Goal: Task Accomplishment & Management: Use online tool/utility

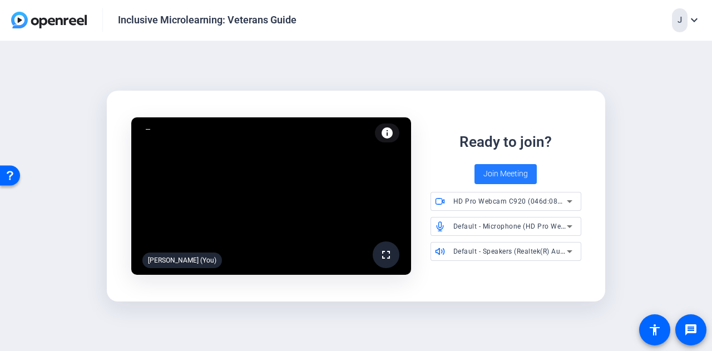
click at [484, 172] on span "Join Meeting" at bounding box center [506, 174] width 45 height 12
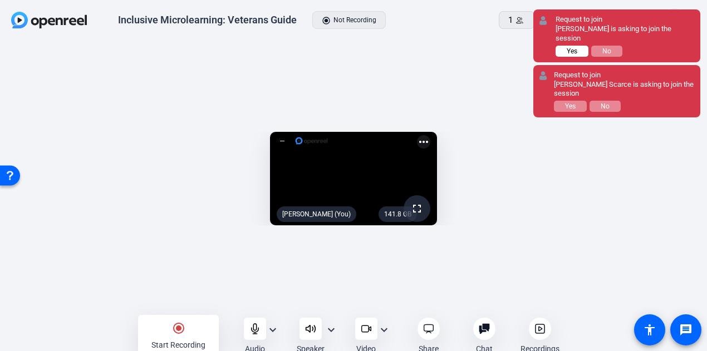
click at [567, 47] on span "Yes" at bounding box center [571, 51] width 11 height 8
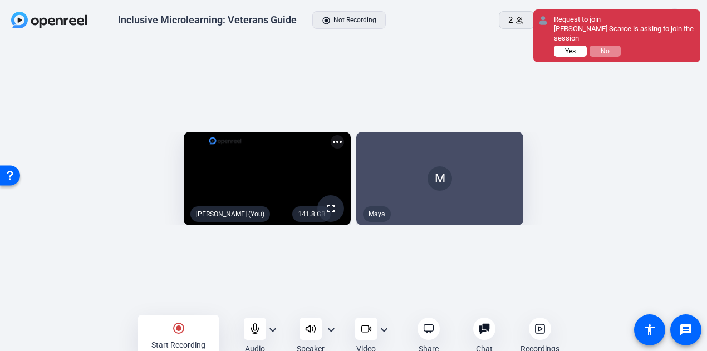
click at [0, 0] on span "Yes" at bounding box center [0, 0] width 0 height 0
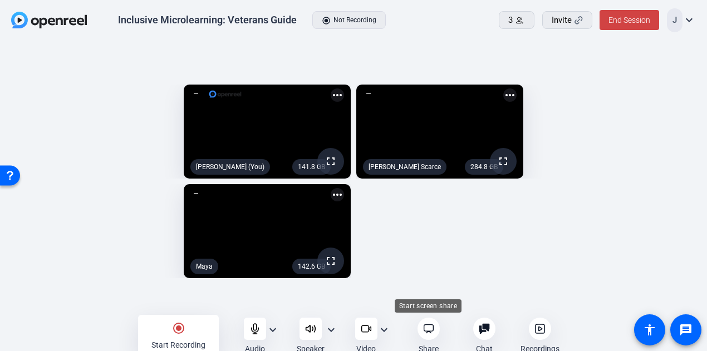
click at [430, 329] on icon at bounding box center [428, 328] width 11 height 11
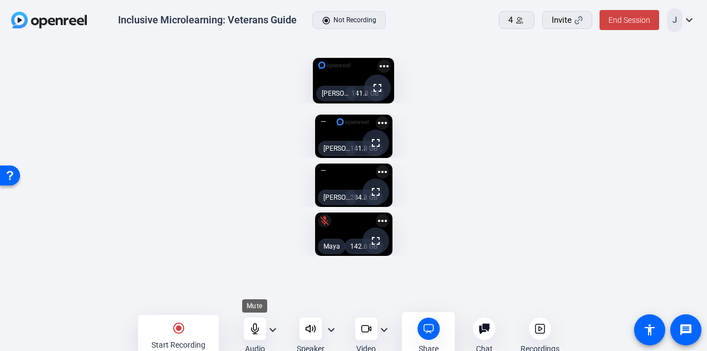
click at [259, 332] on icon at bounding box center [254, 328] width 11 height 11
click at [181, 325] on mat-icon "radio_button_checked" at bounding box center [178, 328] width 13 height 13
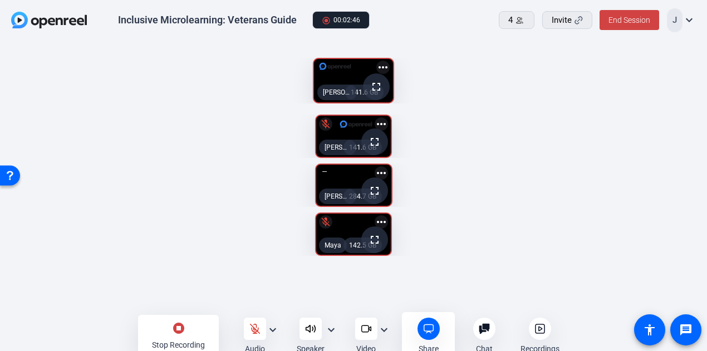
click at [181, 325] on mat-icon "stop_circle" at bounding box center [178, 328] width 13 height 13
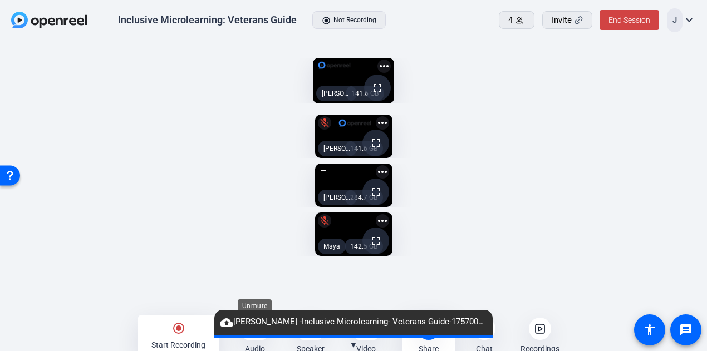
click at [251, 339] on div at bounding box center [255, 329] width 22 height 22
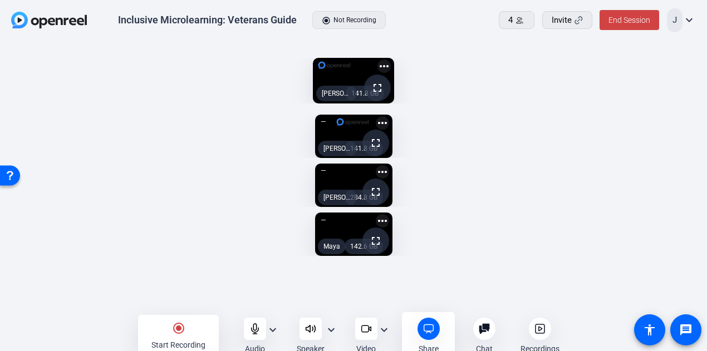
click at [543, 329] on icon at bounding box center [539, 328] width 11 height 11
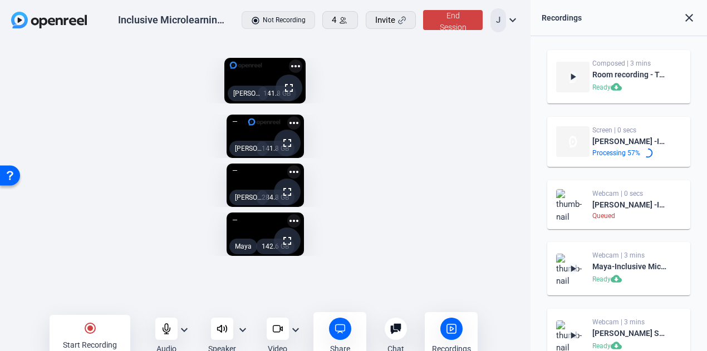
click at [571, 72] on mat-icon "play_arrow" at bounding box center [572, 76] width 11 height 11
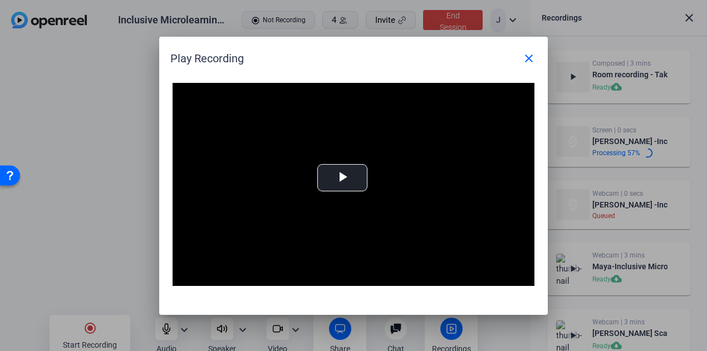
drag, startPoint x: 356, startPoint y: 51, endPoint x: 555, endPoint y: 81, distance: 202.0
click at [707, 85] on html "Accessibility Screen-Reader Guide, Feedback, and Issue Reporting | New window I…" at bounding box center [353, 175] width 707 height 351
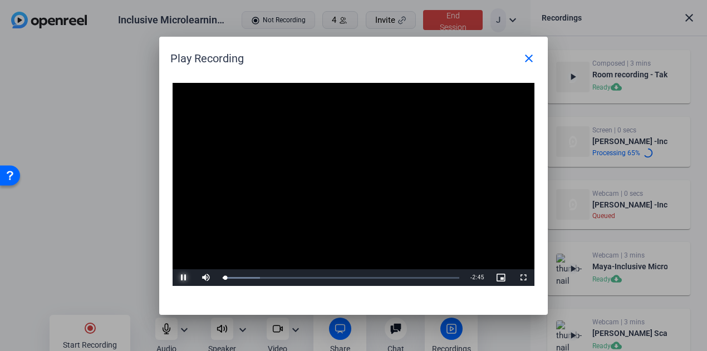
click at [183, 278] on span "Video Player" at bounding box center [183, 278] width 22 height 0
click at [525, 278] on span "Video Player" at bounding box center [523, 278] width 22 height 0
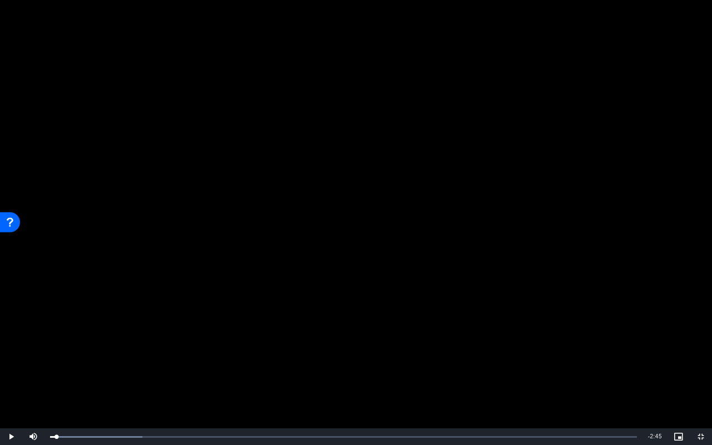
drag, startPoint x: 517, startPoint y: 37, endPoint x: 578, endPoint y: 153, distance: 130.9
click at [578, 153] on video "Video Player" at bounding box center [356, 222] width 712 height 445
click at [213, 306] on video "Video Player" at bounding box center [356, 222] width 712 height 445
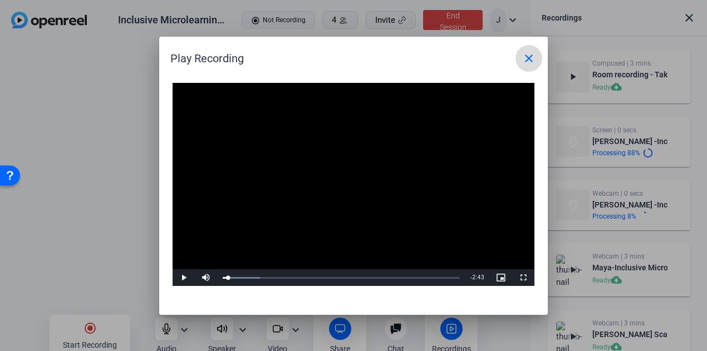
click at [527, 54] on mat-icon "close" at bounding box center [528, 58] width 13 height 13
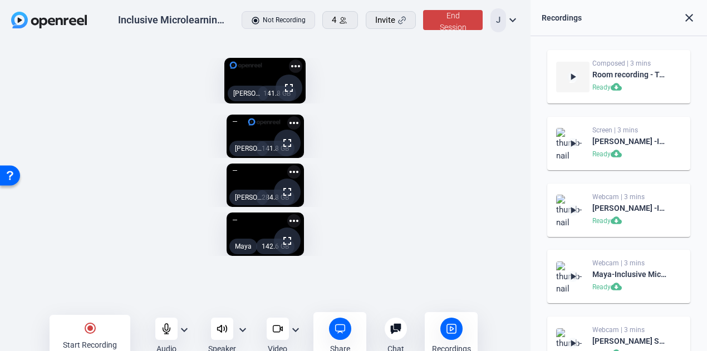
click at [689, 16] on mat-icon "close" at bounding box center [688, 17] width 13 height 13
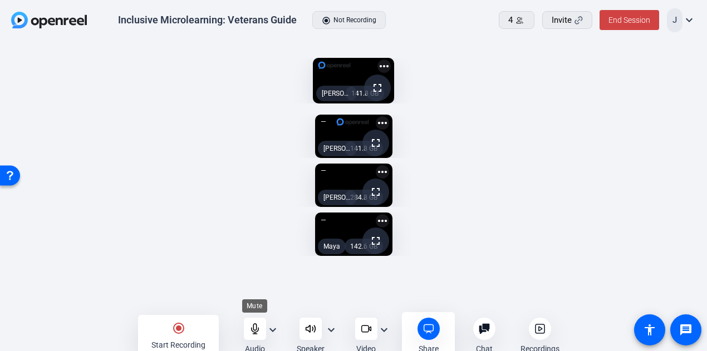
click at [250, 330] on icon at bounding box center [254, 328] width 11 height 11
click at [179, 327] on mat-icon "radio_button_checked" at bounding box center [178, 328] width 13 height 13
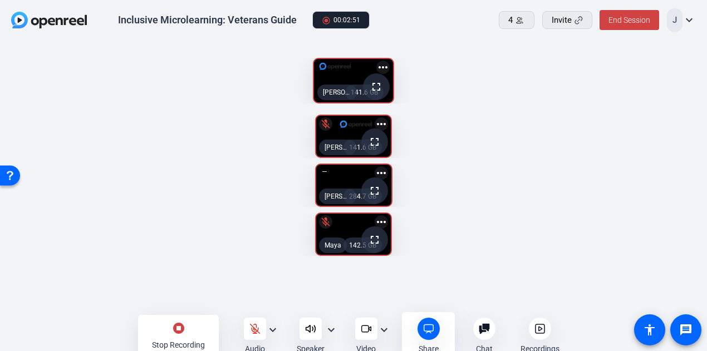
click at [181, 332] on mat-icon "stop_circle" at bounding box center [178, 328] width 13 height 13
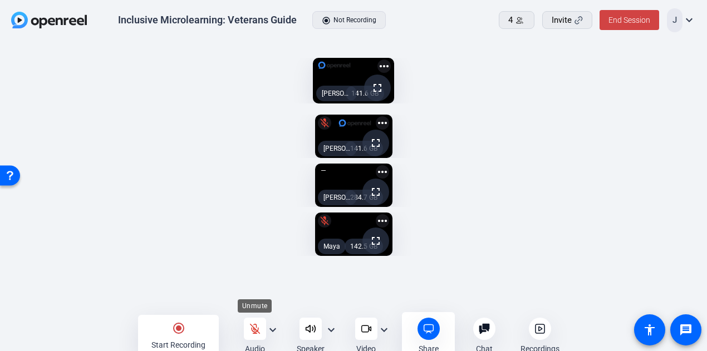
click at [251, 327] on icon at bounding box center [254, 328] width 11 height 11
click at [256, 334] on div at bounding box center [255, 329] width 22 height 22
click at [181, 327] on mat-icon "radio_button_checked" at bounding box center [178, 328] width 13 height 13
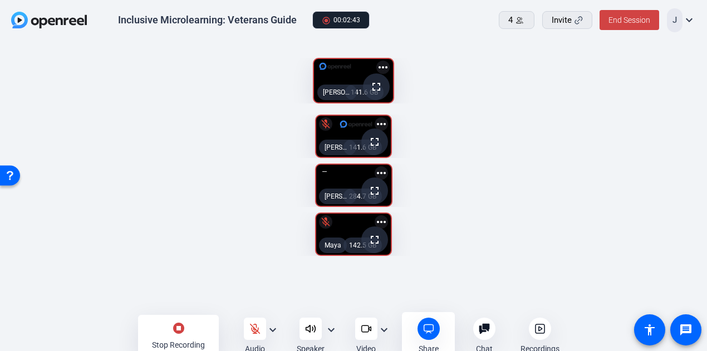
click at [184, 329] on mat-icon "stop_circle" at bounding box center [178, 328] width 13 height 13
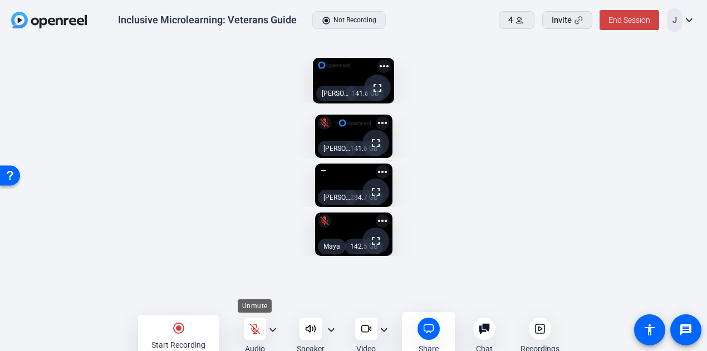
click at [250, 337] on div at bounding box center [255, 329] width 22 height 22
click at [427, 328] on icon at bounding box center [428, 328] width 11 height 11
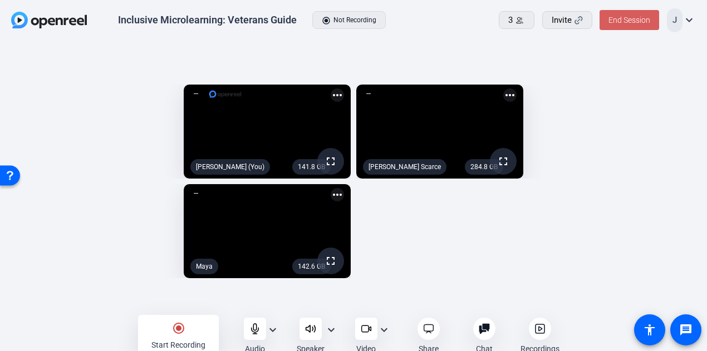
click at [631, 23] on span "End Session" at bounding box center [629, 20] width 42 height 9
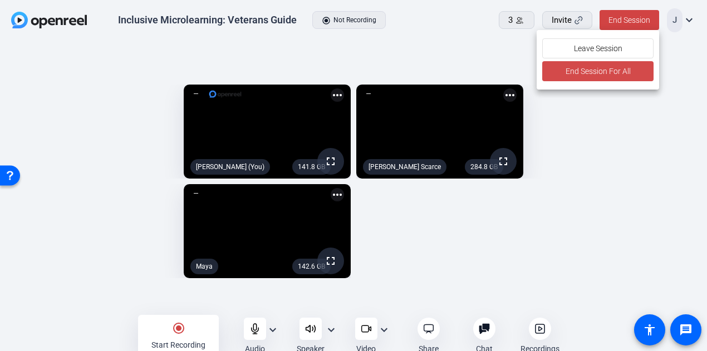
click at [585, 72] on span "End Session For All" at bounding box center [597, 71] width 65 height 13
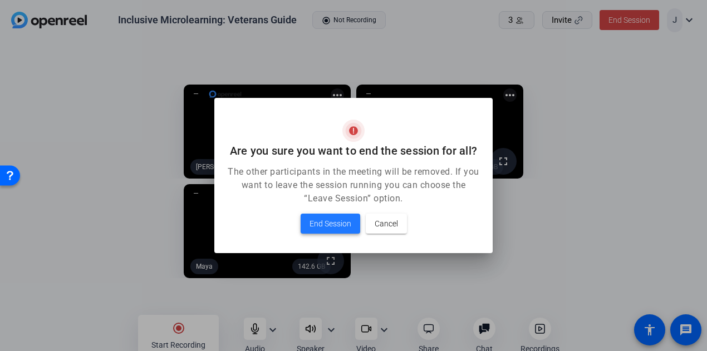
click at [338, 222] on span "End Session" at bounding box center [330, 223] width 42 height 13
